Goal: Task Accomplishment & Management: Manage account settings

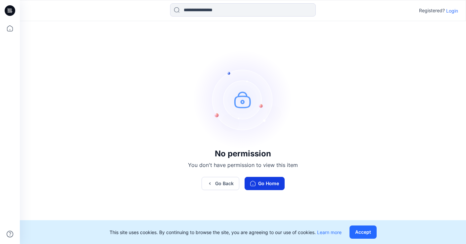
click at [259, 182] on button "Go Home" at bounding box center [265, 183] width 40 height 13
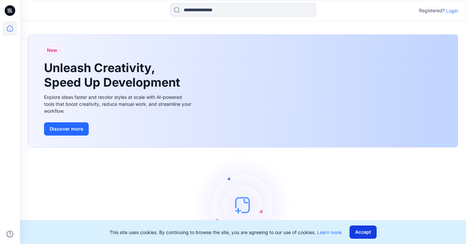
click at [363, 233] on button "Accept" at bounding box center [362, 232] width 27 height 13
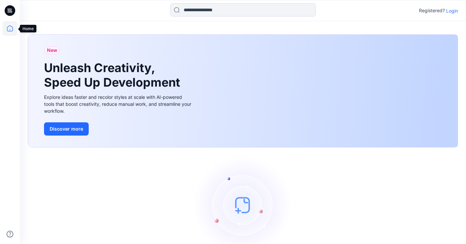
click at [11, 28] on icon at bounding box center [10, 28] width 15 height 15
click at [11, 10] on icon at bounding box center [10, 10] width 3 height 0
click at [9, 12] on icon at bounding box center [10, 10] width 11 height 21
click at [451, 12] on p "Login" at bounding box center [452, 10] width 12 height 7
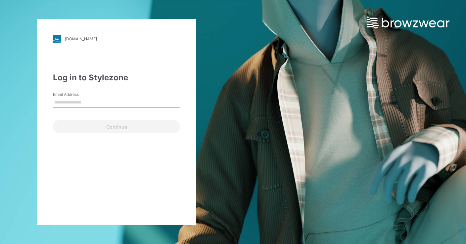
type input "**********"
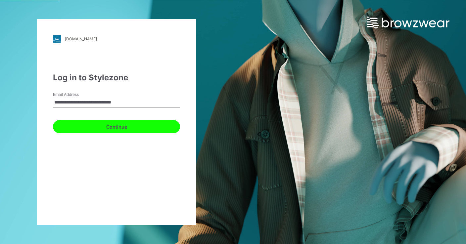
click at [122, 126] on button "Continue" at bounding box center [116, 126] width 127 height 13
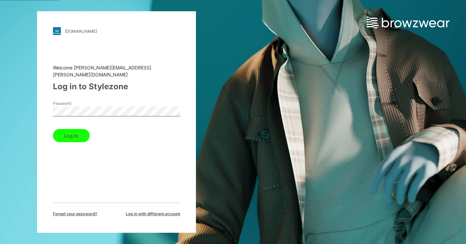
click at [75, 130] on button "Log in" at bounding box center [71, 135] width 37 height 13
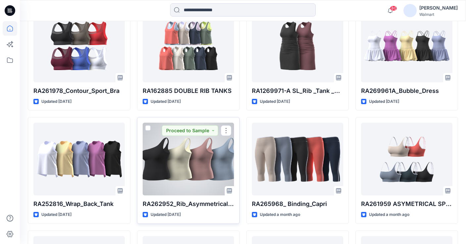
scroll to position [216, 0]
